Goal: Register for event/course

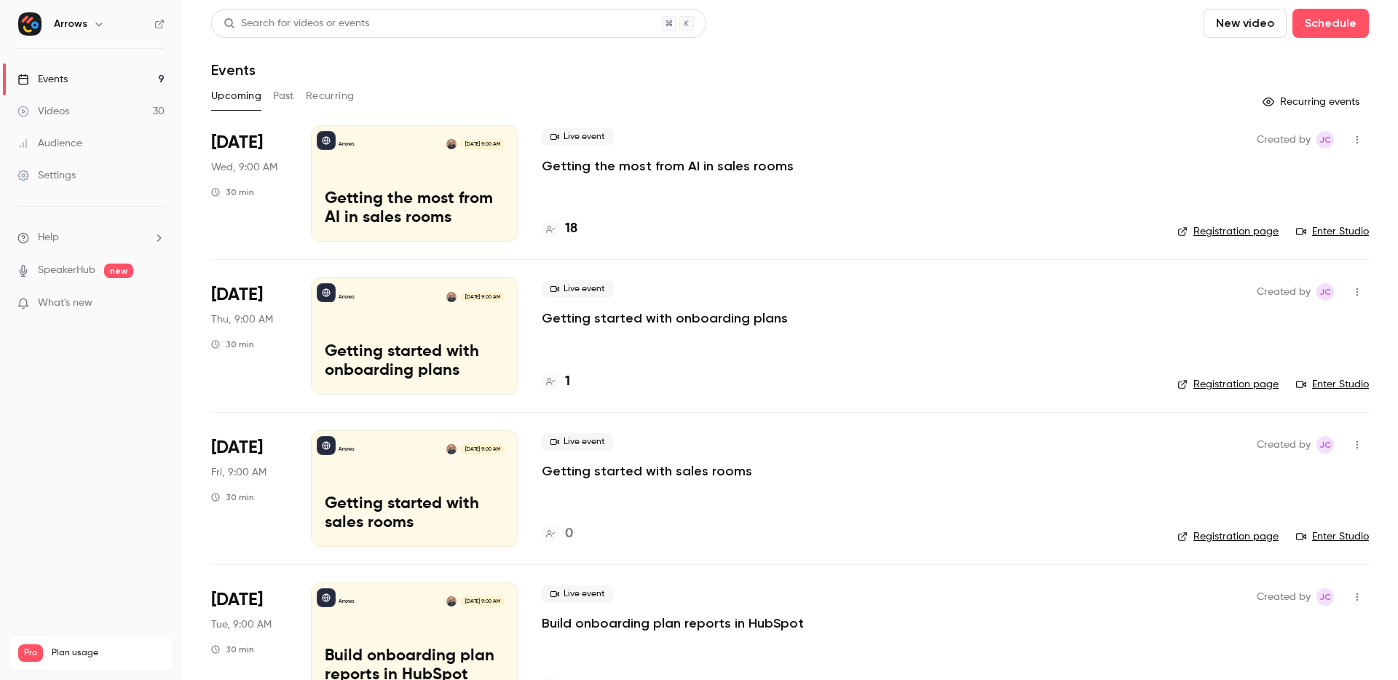
click at [632, 164] on p "Getting the most from AI in sales rooms" at bounding box center [668, 165] width 252 height 17
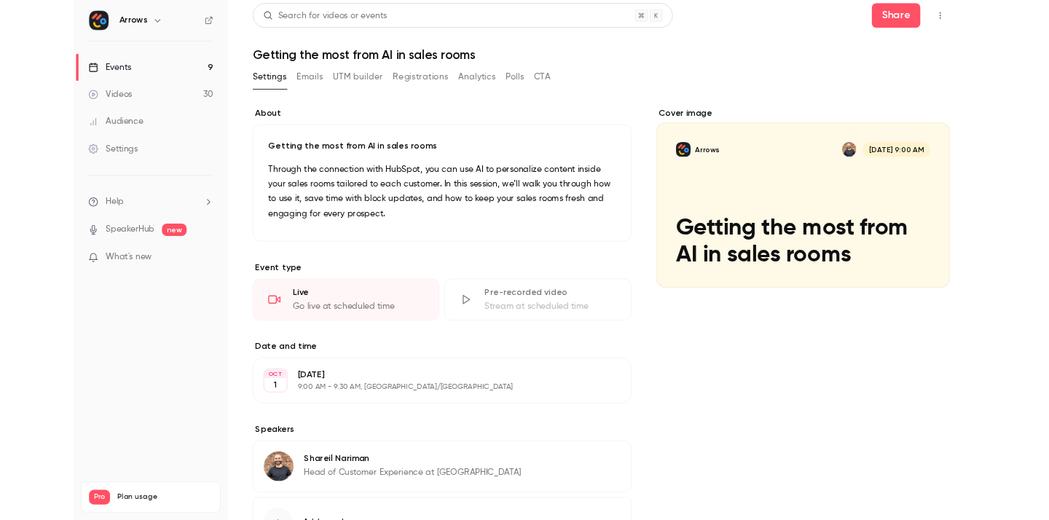
scroll to position [5, 0]
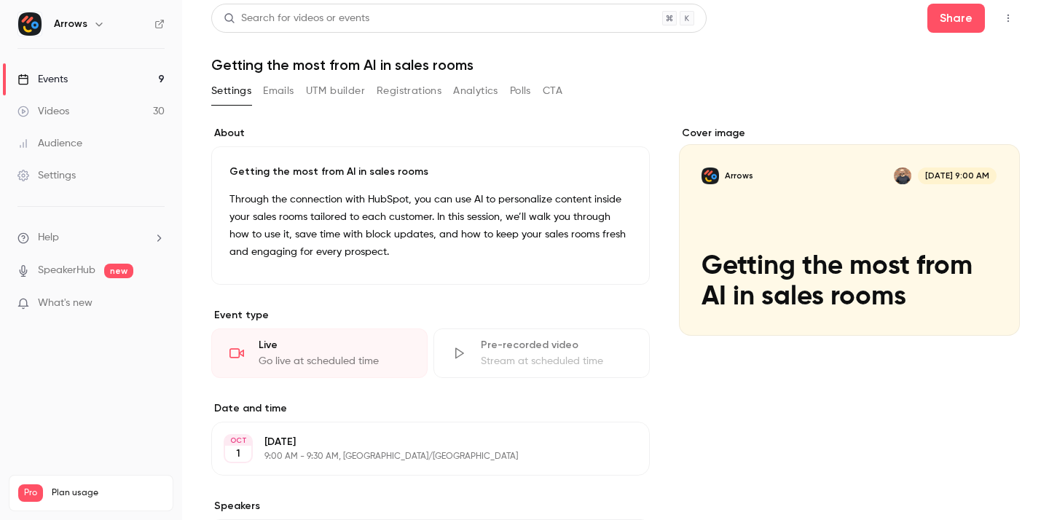
click at [138, 78] on link "Events 9" at bounding box center [91, 79] width 182 height 32
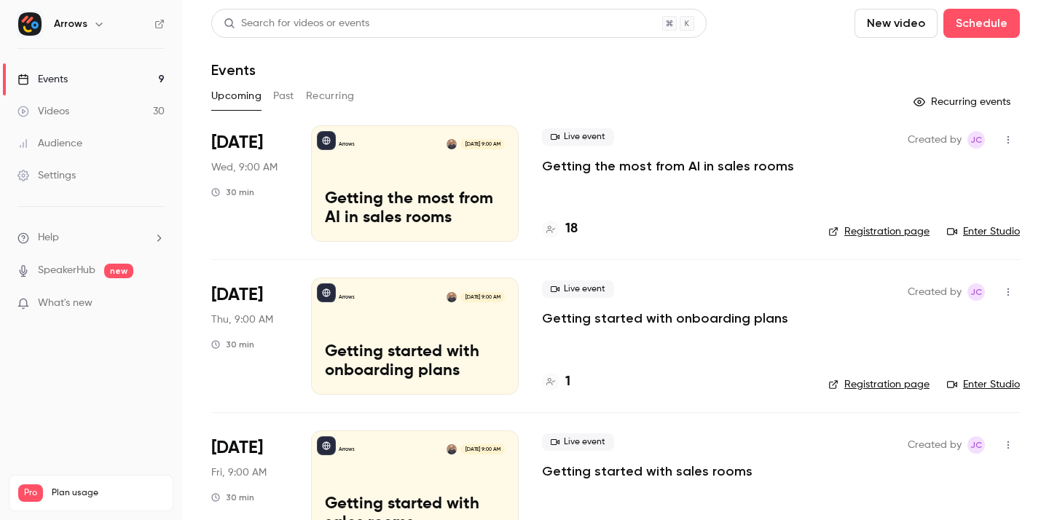
click at [983, 230] on link "Enter Studio" at bounding box center [983, 231] width 73 height 15
